Goal: Task Accomplishment & Management: Complete application form

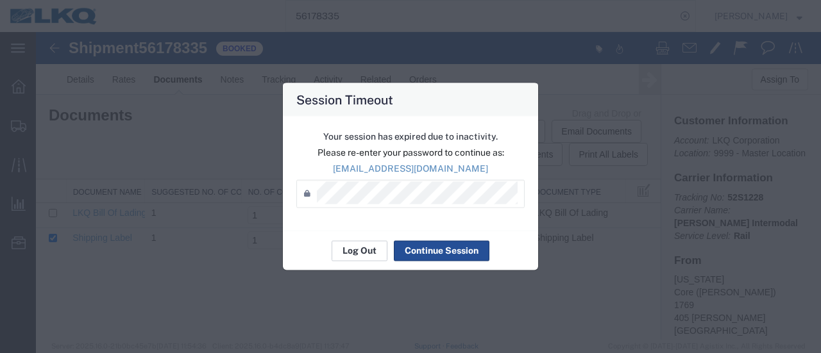
click at [349, 257] on button "Log Out" at bounding box center [360, 251] width 56 height 21
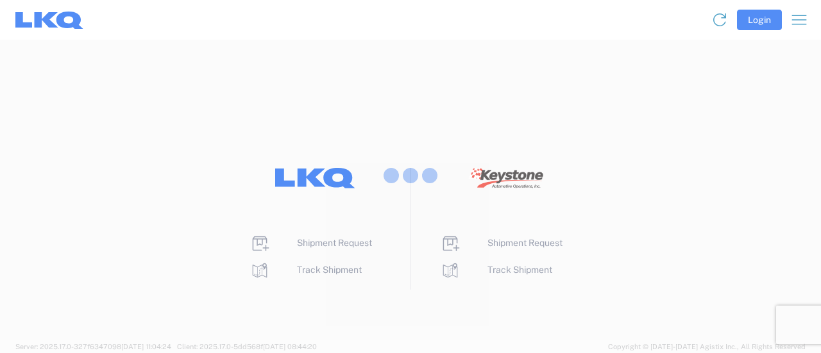
click at [313, 242] on div at bounding box center [410, 176] width 821 height 353
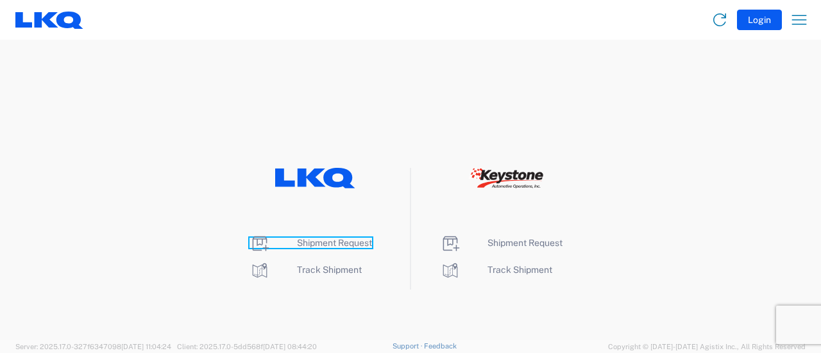
click at [313, 242] on span "Shipment Request" at bounding box center [334, 243] width 75 height 10
click at [313, 241] on span "Shipment Request" at bounding box center [334, 243] width 75 height 10
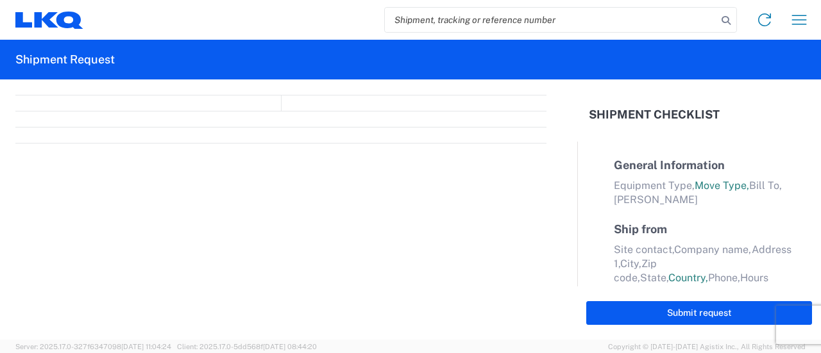
select select "FULL"
select select "LBS"
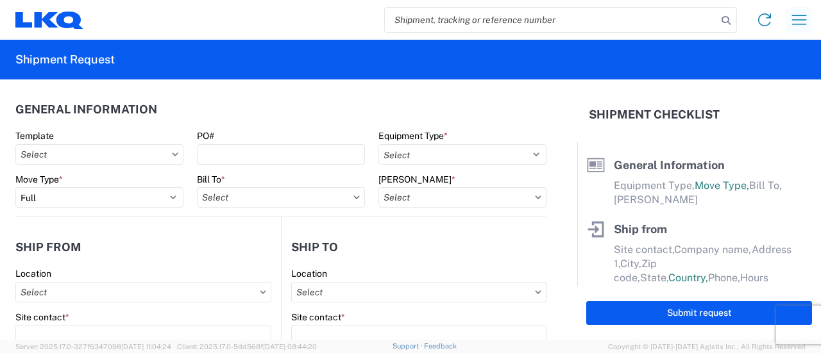
click at [804, 22] on icon "button" at bounding box center [799, 20] width 21 height 21
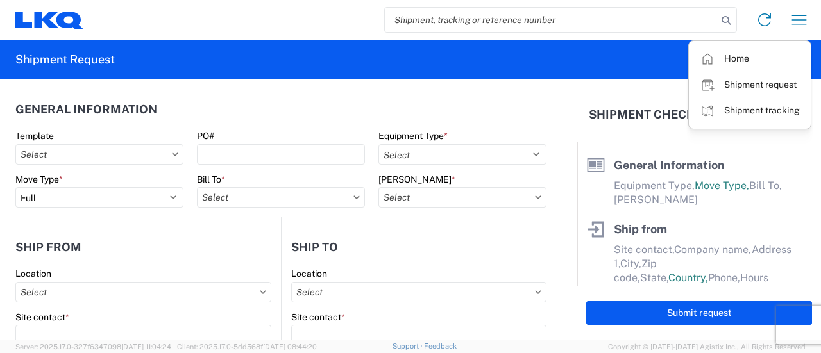
click at [443, 67] on agx-form-header "Shipment Request" at bounding box center [410, 60] width 821 height 40
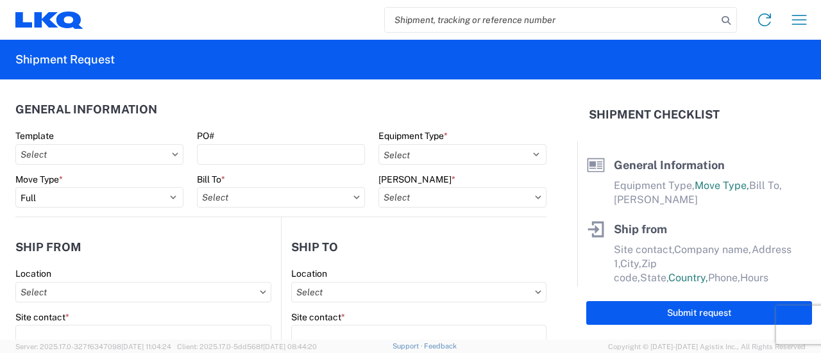
paste input "56500049"
type input "56500049"
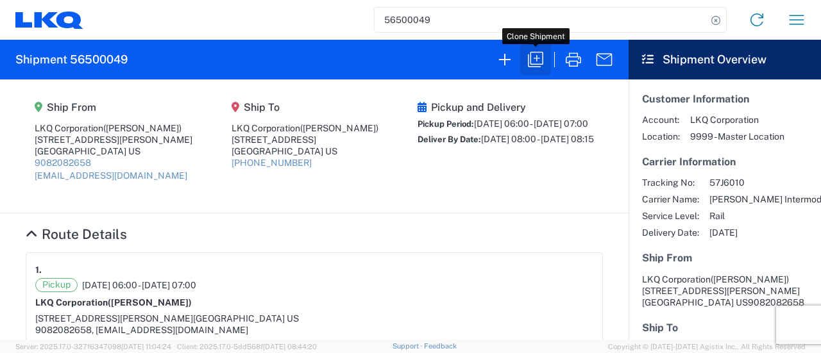
click at [539, 61] on icon "button" at bounding box center [535, 59] width 21 height 21
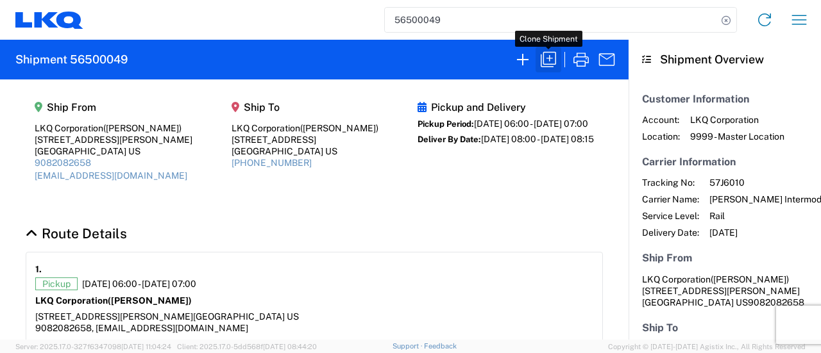
select select "FULL"
select select "US"
select select "LBS"
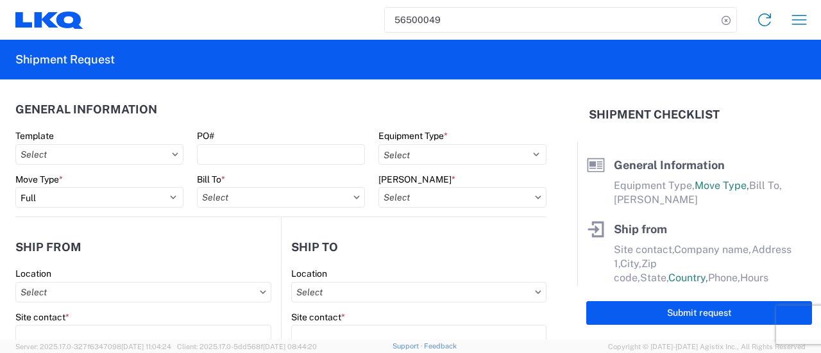
select select "BCAR"
type input "Marc Metzger"
type input "LKQ Corporation"
type input "405 S Wanamaker Ave"
type input "Ontario"
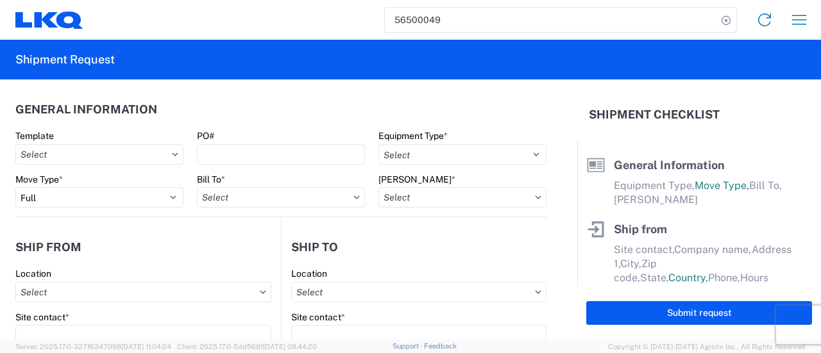
type input "91761"
type input "[EMAIL_ADDRESS][DOMAIN_NAME]"
type input "Jason"
type input "LKQ Corporation"
type input "6320 Boat Rock Blvd SW"
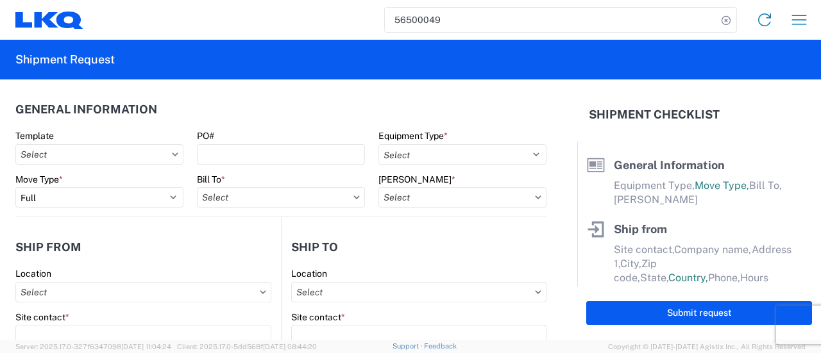
type input "Atlanta"
type input "30336"
type input "[PERSON_NAME]"
type input "[EMAIL_ADDRESS][DOMAIN_NAME]"
type input "9082082658"
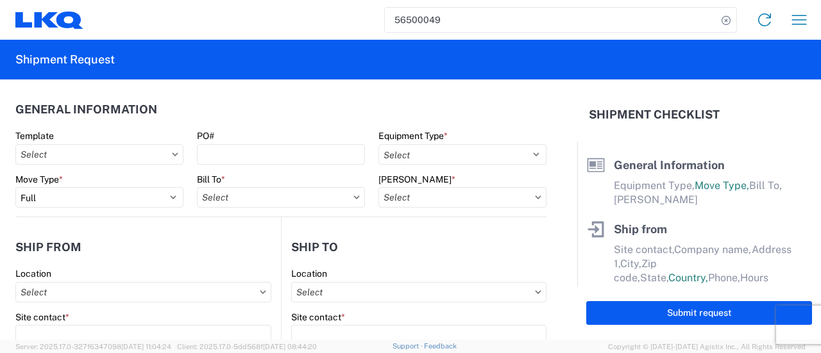
type input "2025-08-15"
type input "2025-08-22"
type input "42500"
type input "Engines, Transmissions"
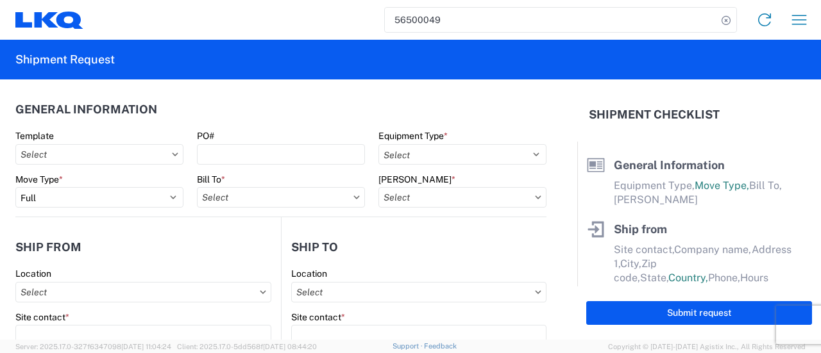
type input "30"
type input "0"
select select "US"
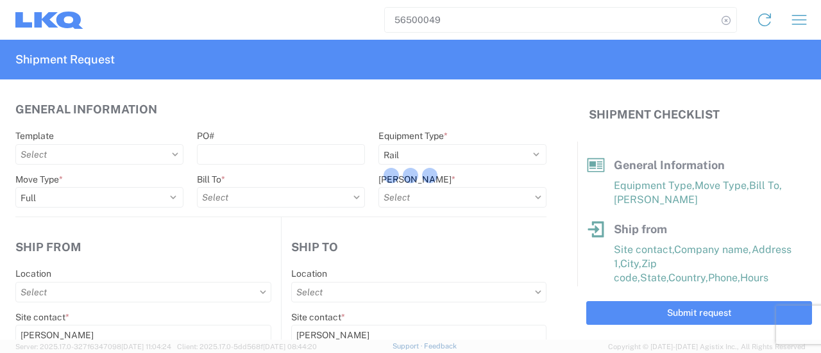
type input "1769 - [US_STATE] Core"
type input "1634 - Atlanta - Knopf - Boat Rock"
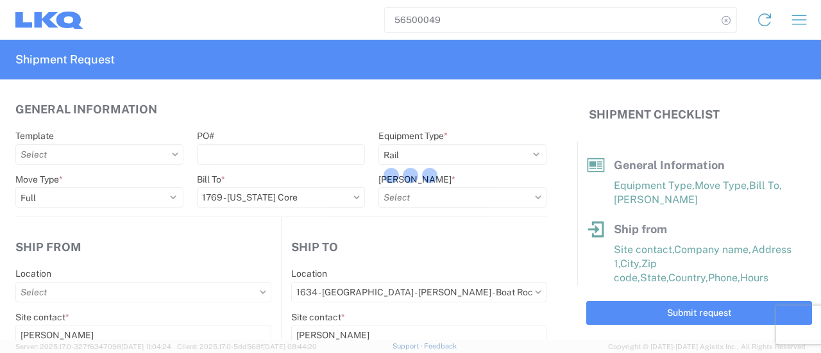
type input "1769-6300-66000-0000 - 1769 Freight Out"
type input "1769 - [US_STATE] Core"
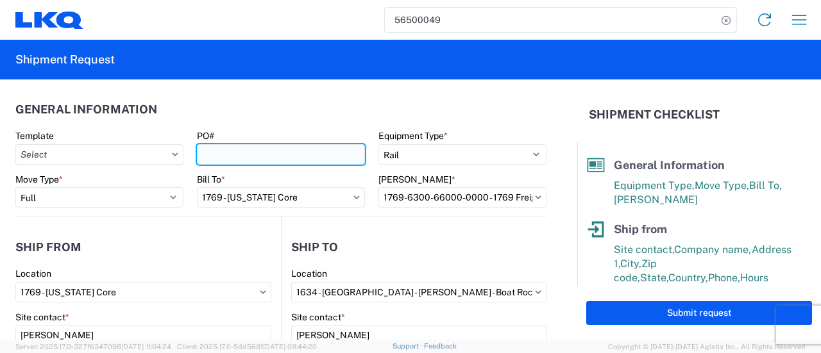
click at [264, 153] on input "PO#" at bounding box center [281, 154] width 168 height 21
paste input "atl ext210"
type input "atl ext211"
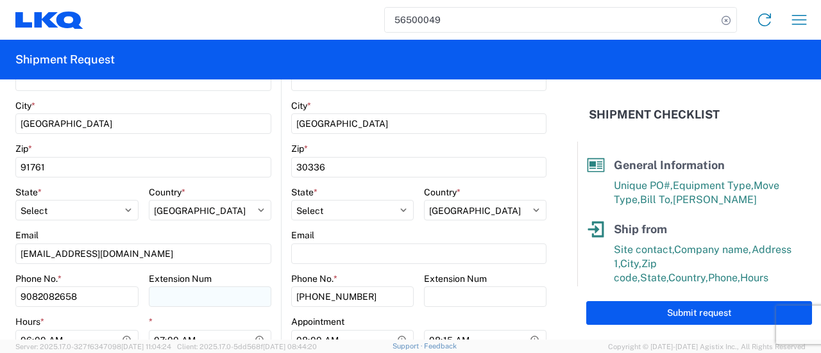
scroll to position [449, 0]
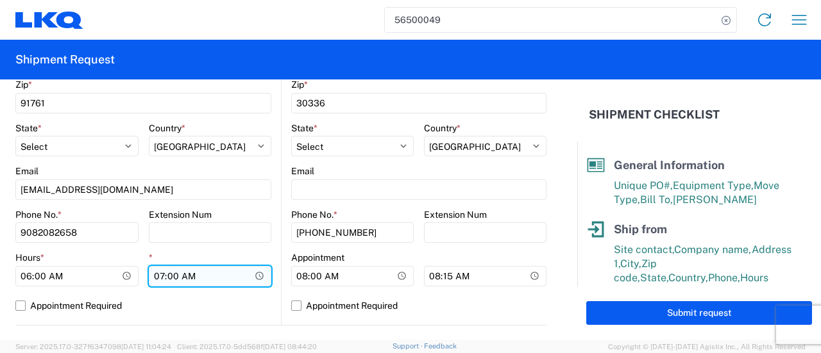
click at [257, 276] on input "07:00:00" at bounding box center [210, 276] width 123 height 21
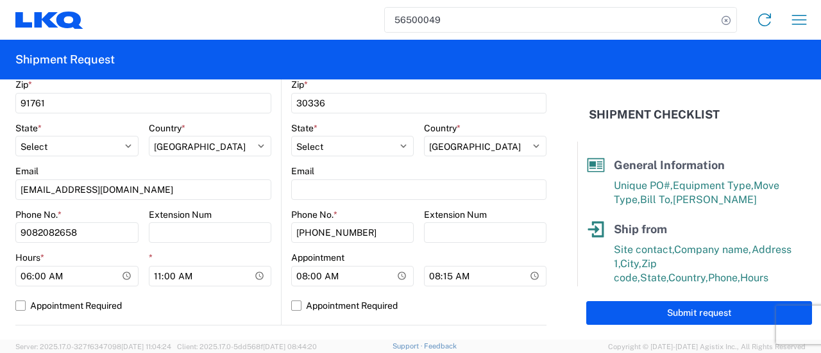
type input "11:00"
click at [208, 316] on div "1769 Location 1769 - California Core Site contact * Marc Metzger Company * LKQ …" at bounding box center [143, 72] width 256 height 506
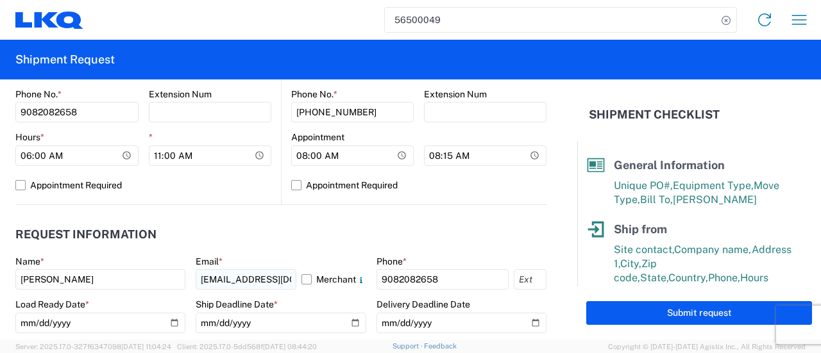
scroll to position [641, 0]
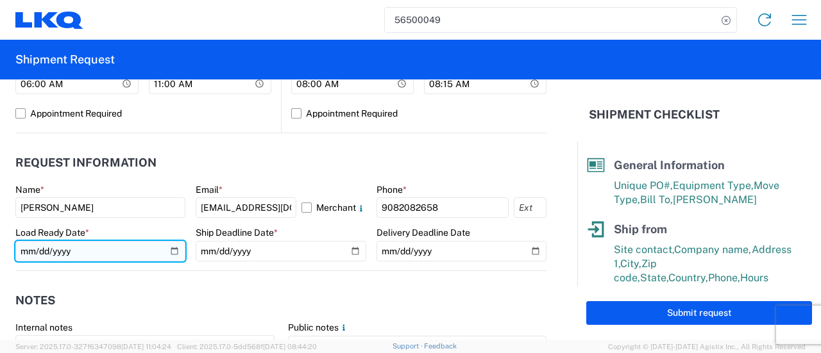
click at [173, 252] on input "2025-08-15" at bounding box center [100, 251] width 170 height 21
type input "[DATE]"
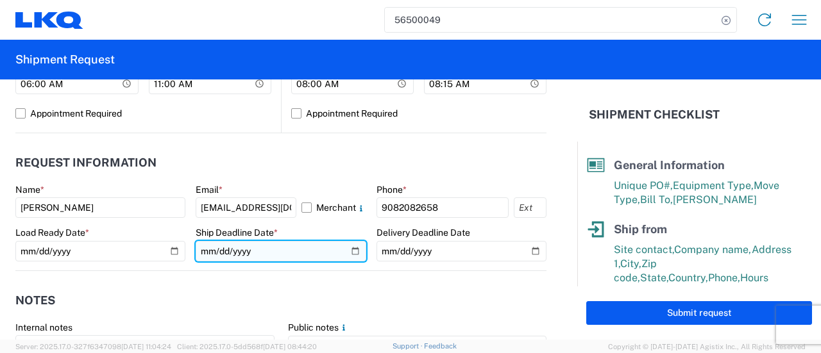
click at [350, 253] on input "2025-08-15" at bounding box center [281, 251] width 170 height 21
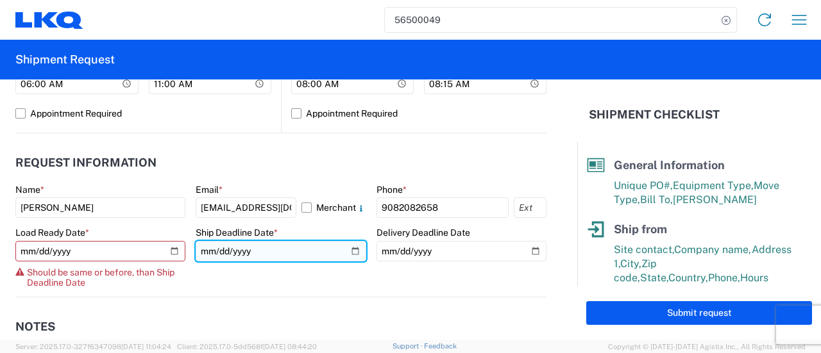
type input "[DATE]"
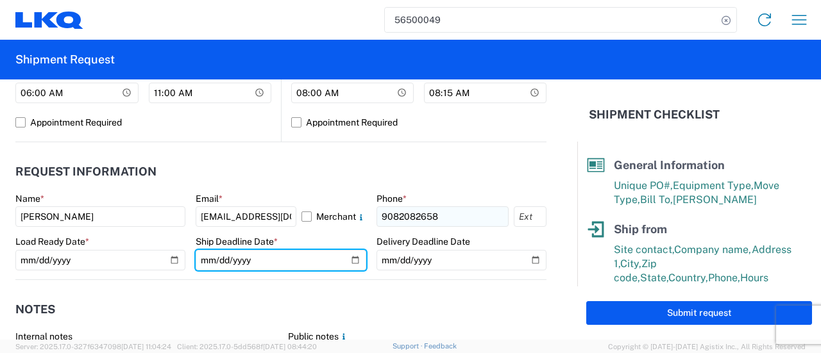
scroll to position [706, 0]
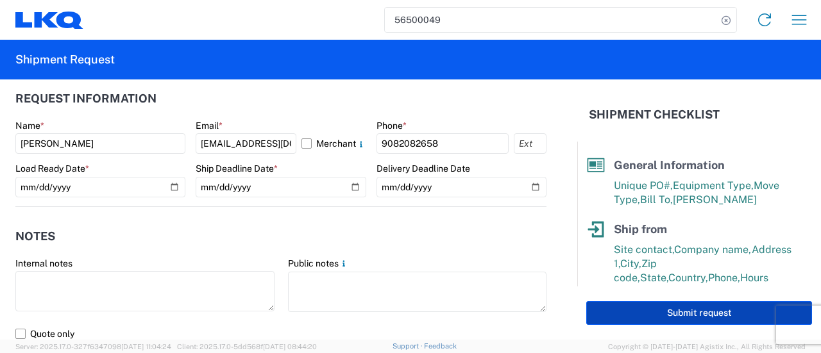
click at [602, 314] on button "Submit request" at bounding box center [699, 313] width 226 height 24
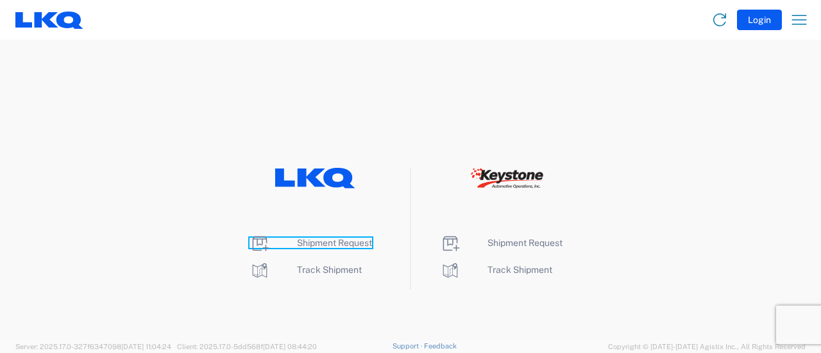
click at [317, 244] on span "Shipment Request" at bounding box center [334, 243] width 75 height 10
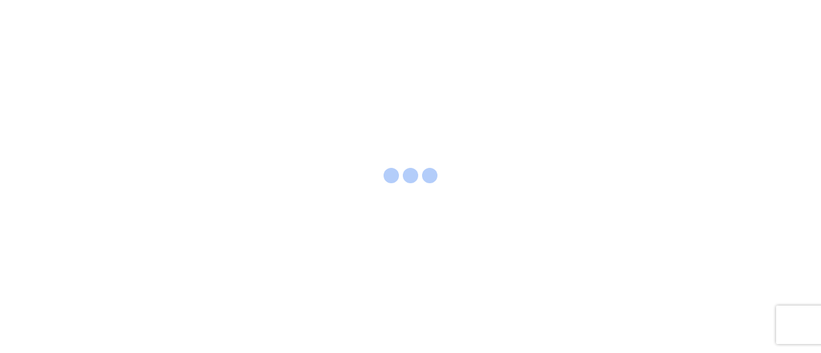
select select "FULL"
select select "LBS"
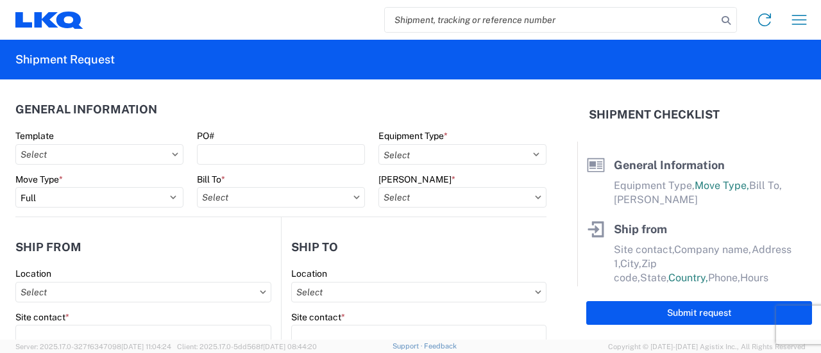
paste input "56514369"
type input "56514369"
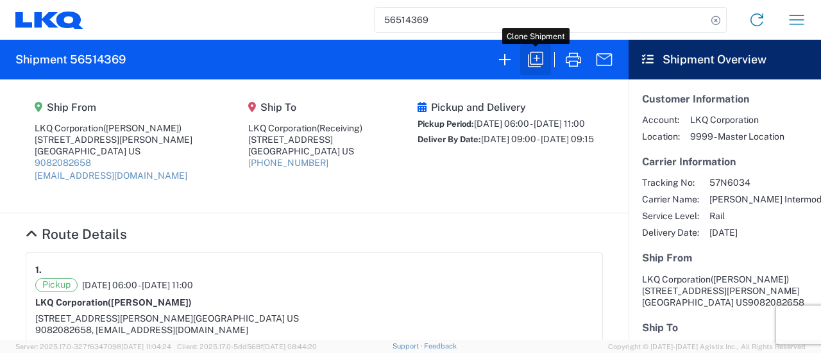
click at [525, 53] on icon "button" at bounding box center [535, 59] width 21 height 21
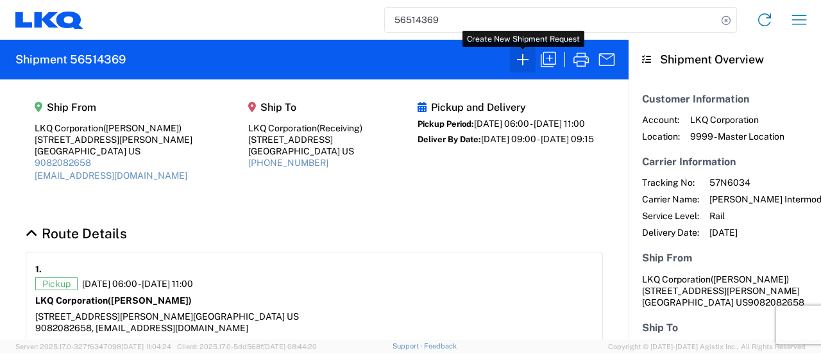
select select "FULL"
select select "US"
select select "LBS"
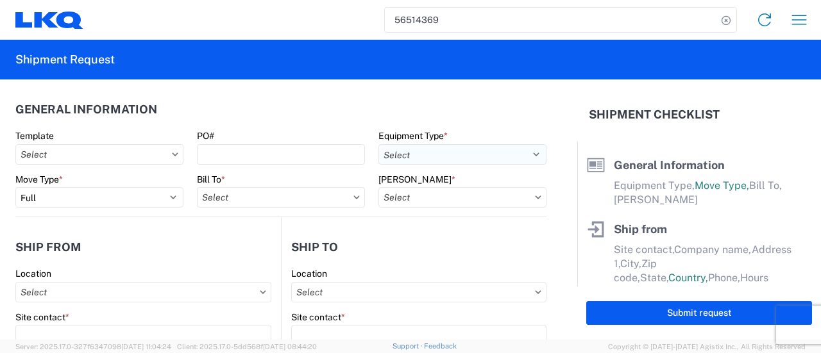
select select "BCAR"
type input "[PERSON_NAME]"
type input "LKQ Corporation"
type input "[STREET_ADDRESS][PERSON_NAME]"
type input "[GEOGRAPHIC_DATA]"
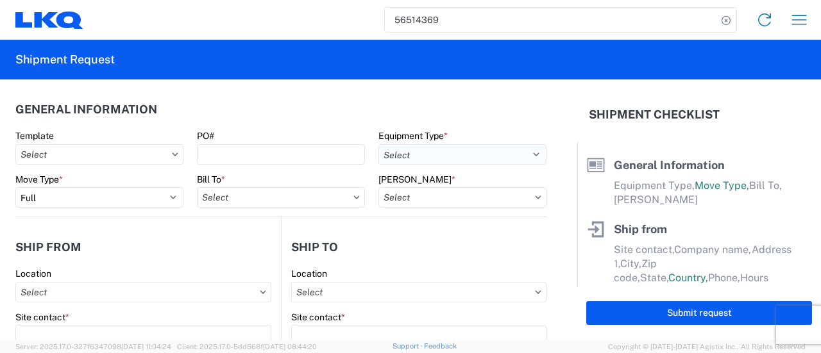
type input "91761"
type input "[EMAIL_ADDRESS][DOMAIN_NAME]"
type input "Receiving"
type input "LKQ Corporation"
type input "[STREET_ADDRESS]"
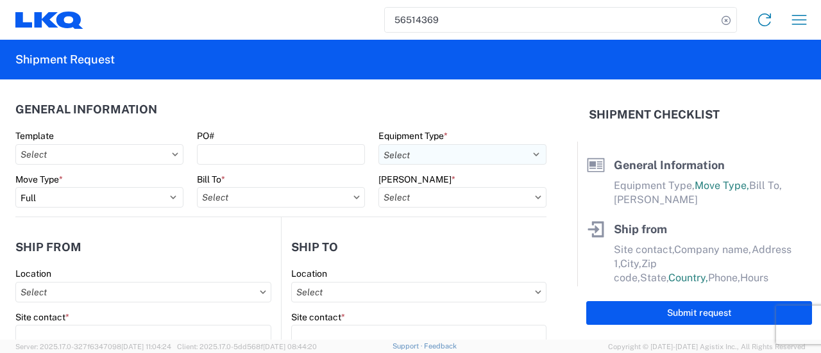
type input "[GEOGRAPHIC_DATA]"
type input "77038"
type input "[PERSON_NAME]"
type input "[EMAIL_ADDRESS][DOMAIN_NAME]"
type input "9082082658"
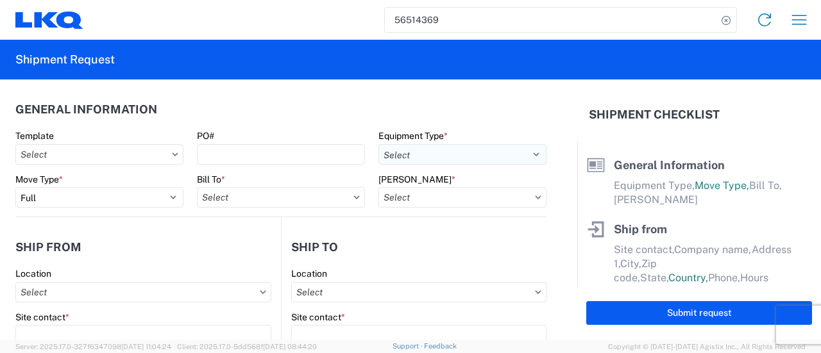
type input "[DATE]"
type input "42500"
type input "Engines, Transmissions"
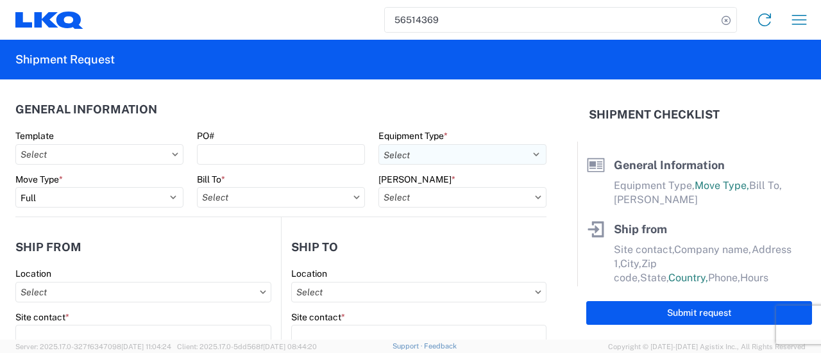
type input "30"
type input "0"
select select "CA"
select select "US"
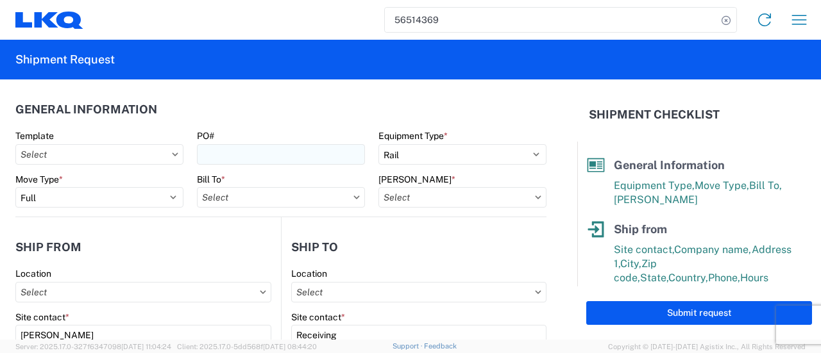
type input "1769 - [US_STATE] Core"
type input "1760 - LKQ Best Core"
type input "1769-6300-66000-0000 - 1769 Freight Out"
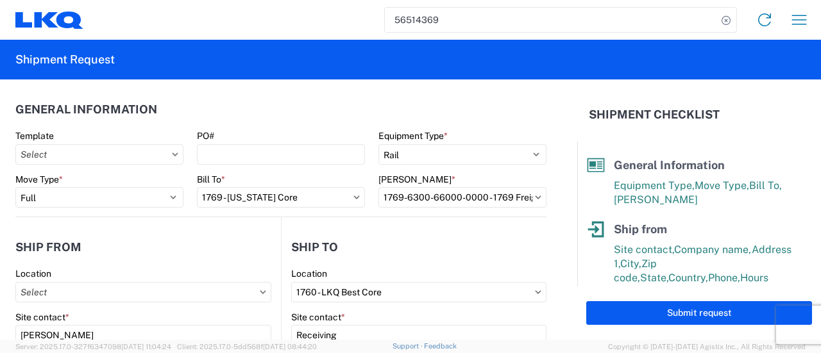
type input "1769 - [US_STATE] Core"
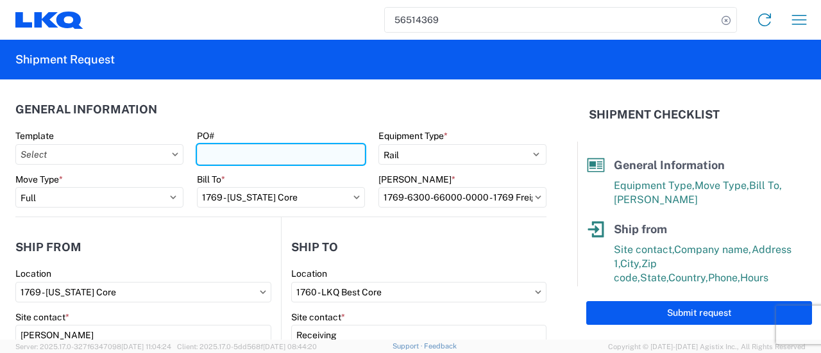
paste input "houston extra 234"
type input "houston extra 235"
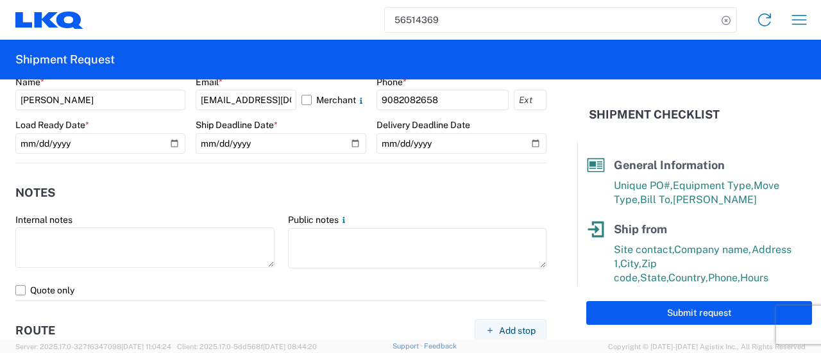
scroll to position [770, 0]
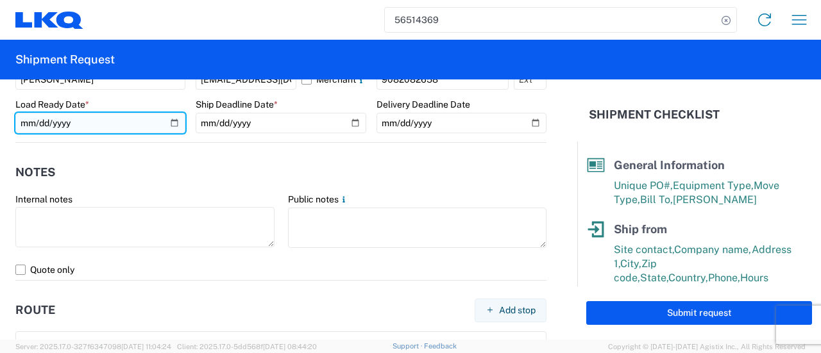
click at [174, 123] on input "[DATE]" at bounding box center [100, 123] width 170 height 21
type input "[DATE]"
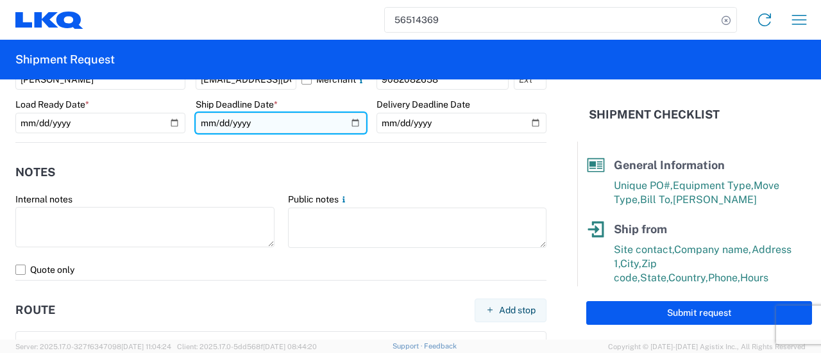
click at [349, 125] on input "[DATE]" at bounding box center [281, 123] width 170 height 21
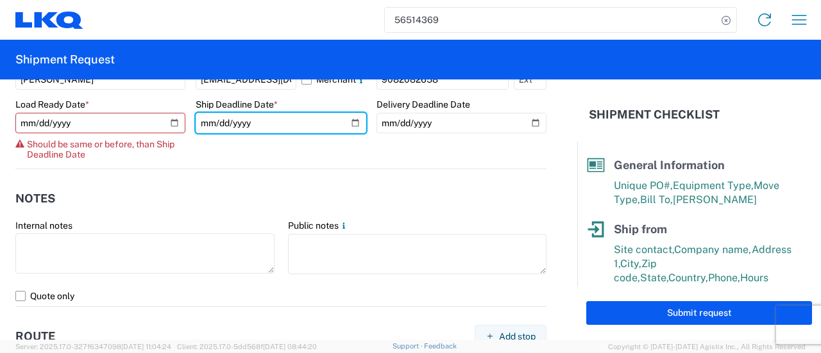
type input "[DATE]"
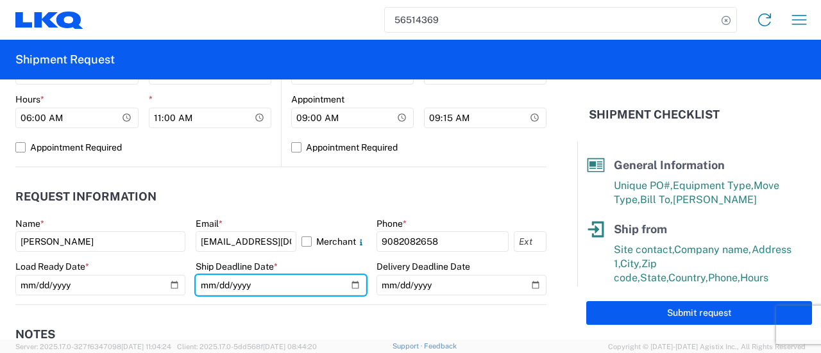
scroll to position [632, 0]
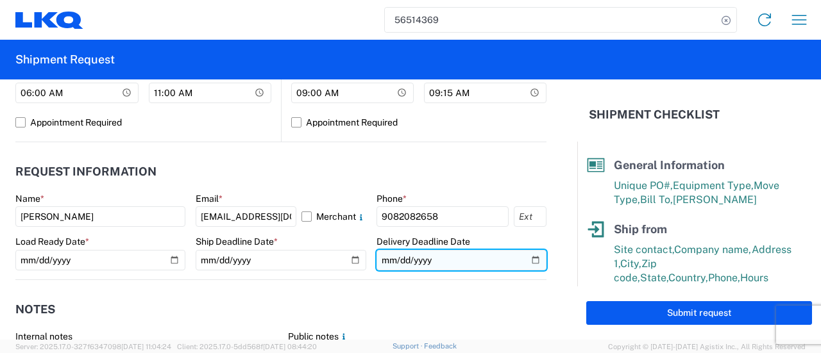
click at [528, 260] on input "[DATE]" at bounding box center [462, 260] width 170 height 21
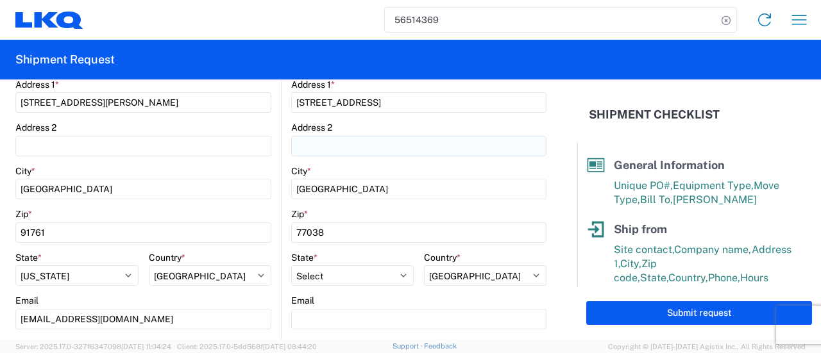
scroll to position [321, 0]
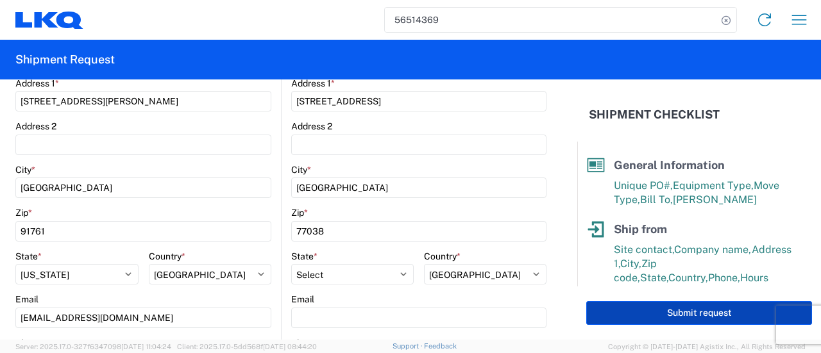
click at [645, 316] on button "Submit request" at bounding box center [699, 313] width 226 height 24
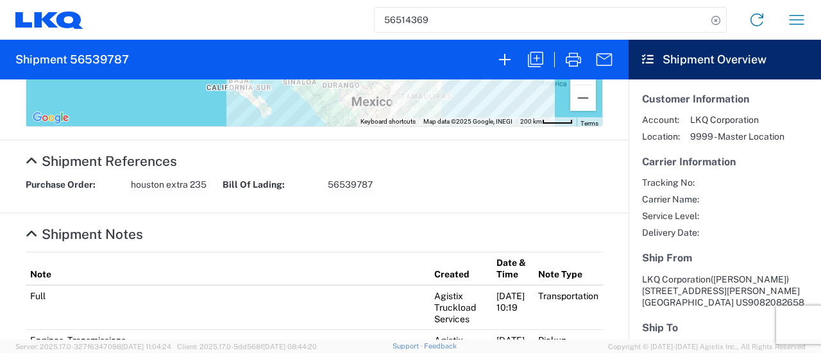
scroll to position [617, 0]
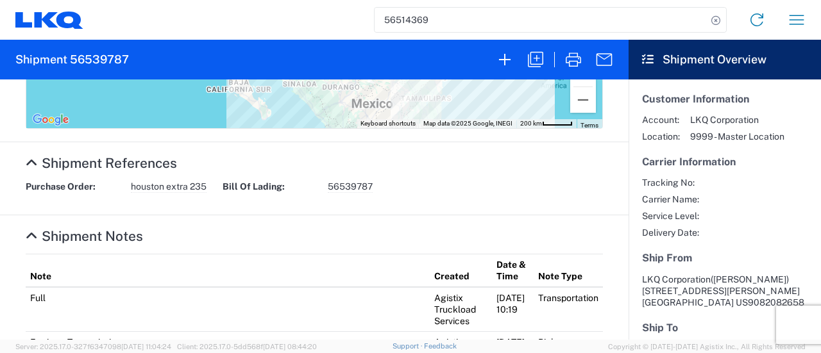
click at [190, 185] on span "houston extra 235" at bounding box center [169, 187] width 76 height 12
